Goal: Task Accomplishment & Management: Use online tool/utility

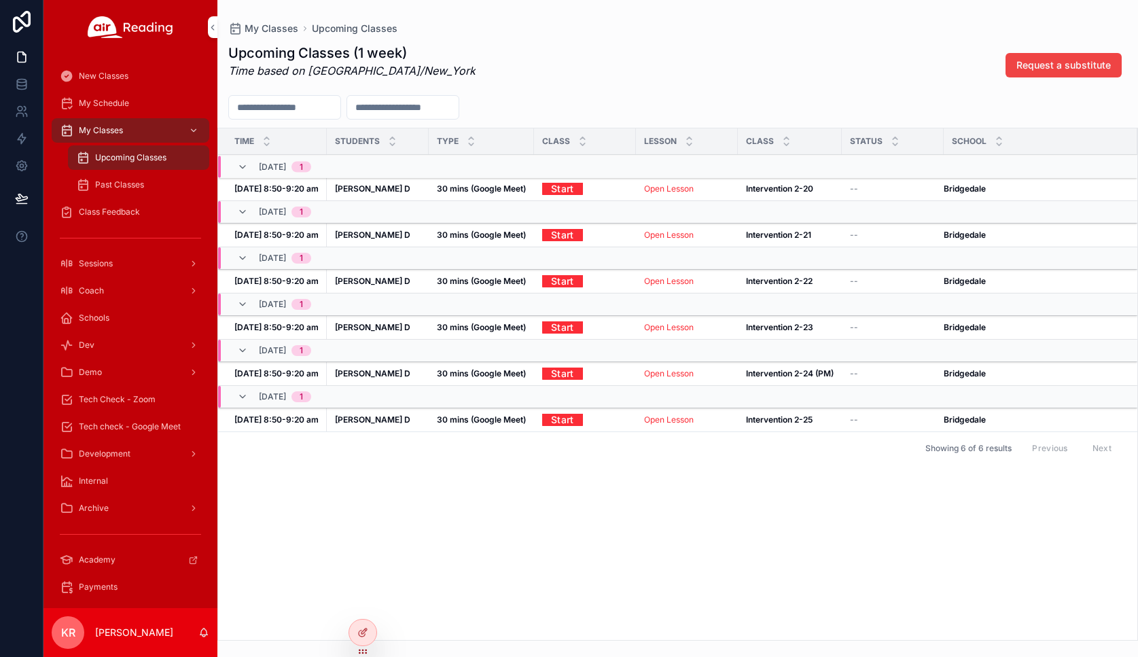
click at [0, 0] on icon at bounding box center [0, 0] width 0 height 0
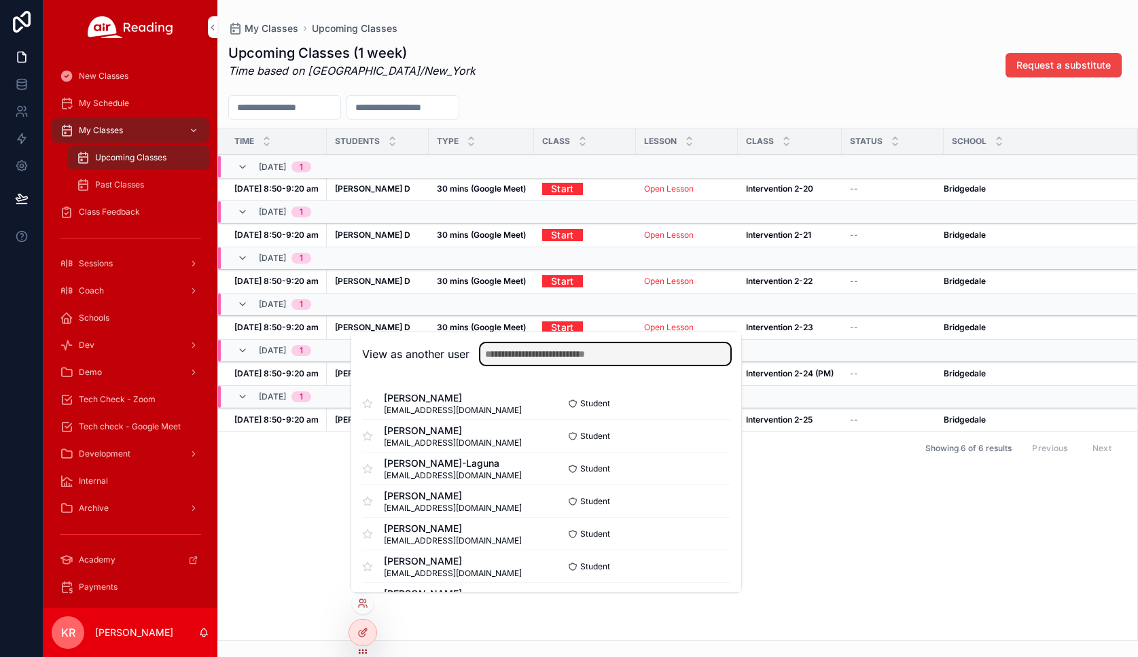
click at [501, 355] on input "text" at bounding box center [605, 354] width 250 height 22
type input "*****"
click at [0, 0] on button "Select" at bounding box center [0, 0] width 0 height 0
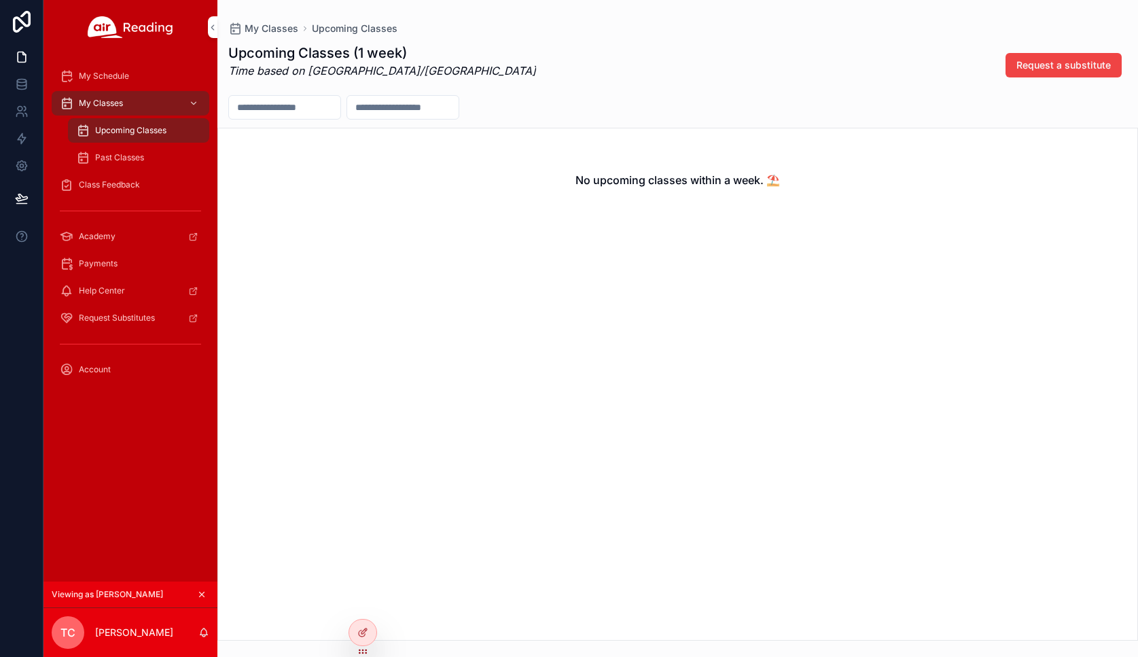
click at [202, 595] on icon "scrollable content" at bounding box center [202, 594] width 5 height 5
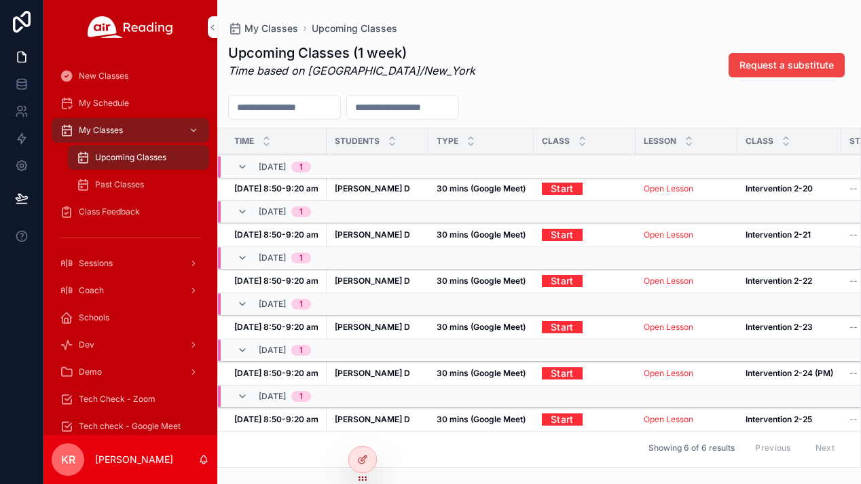
click at [557, 188] on link "Start" at bounding box center [562, 188] width 41 height 21
